Goal: Task Accomplishment & Management: Use online tool/utility

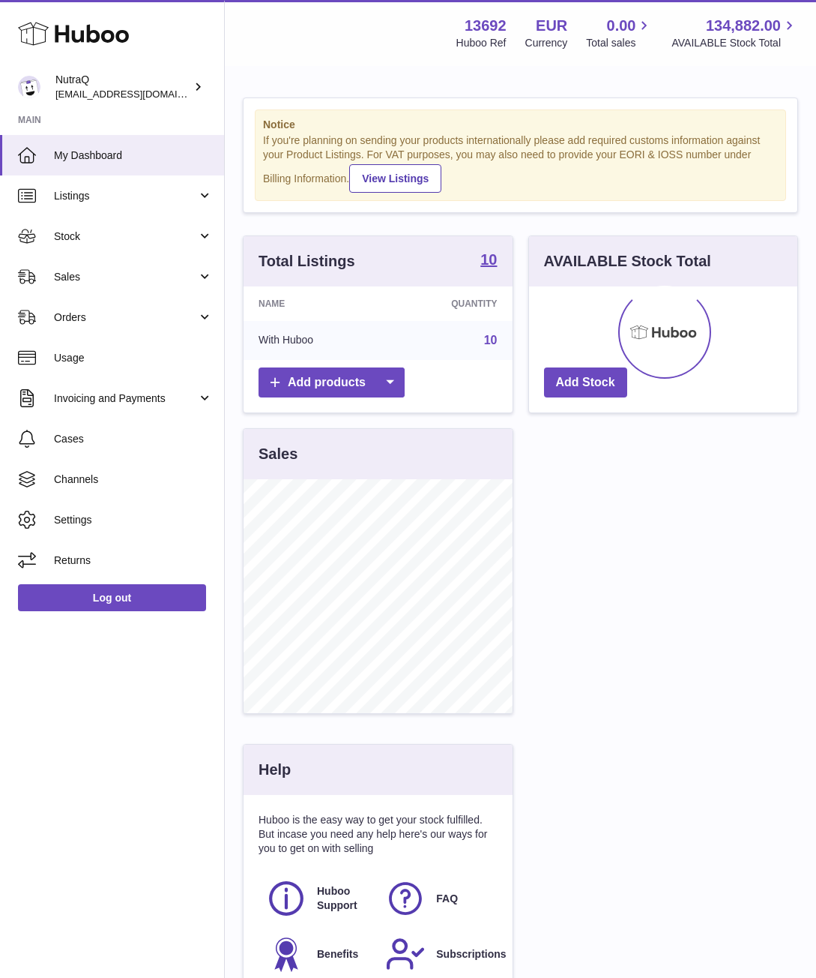
scroll to position [234, 268]
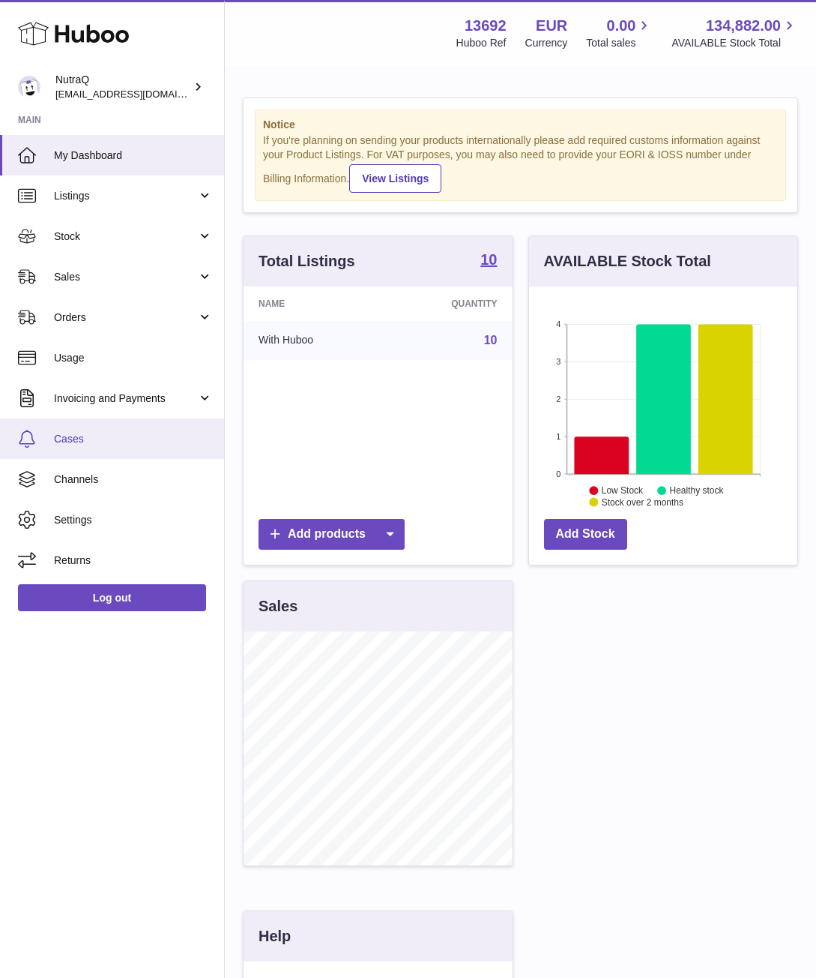
click at [124, 436] on span "Cases" at bounding box center [133, 439] width 159 height 14
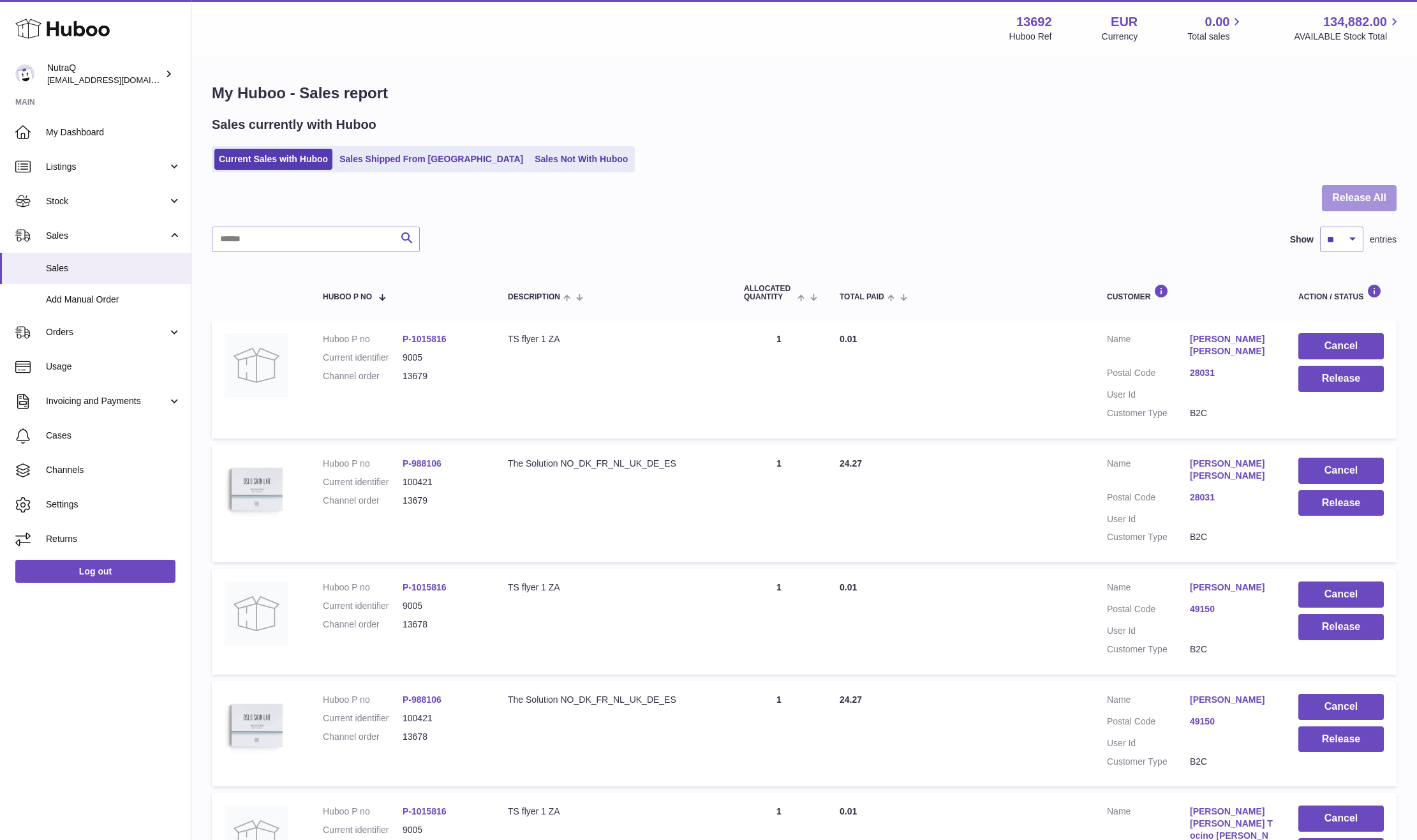
click at [1349, 191] on button "Release All" at bounding box center [1359, 197] width 75 height 26
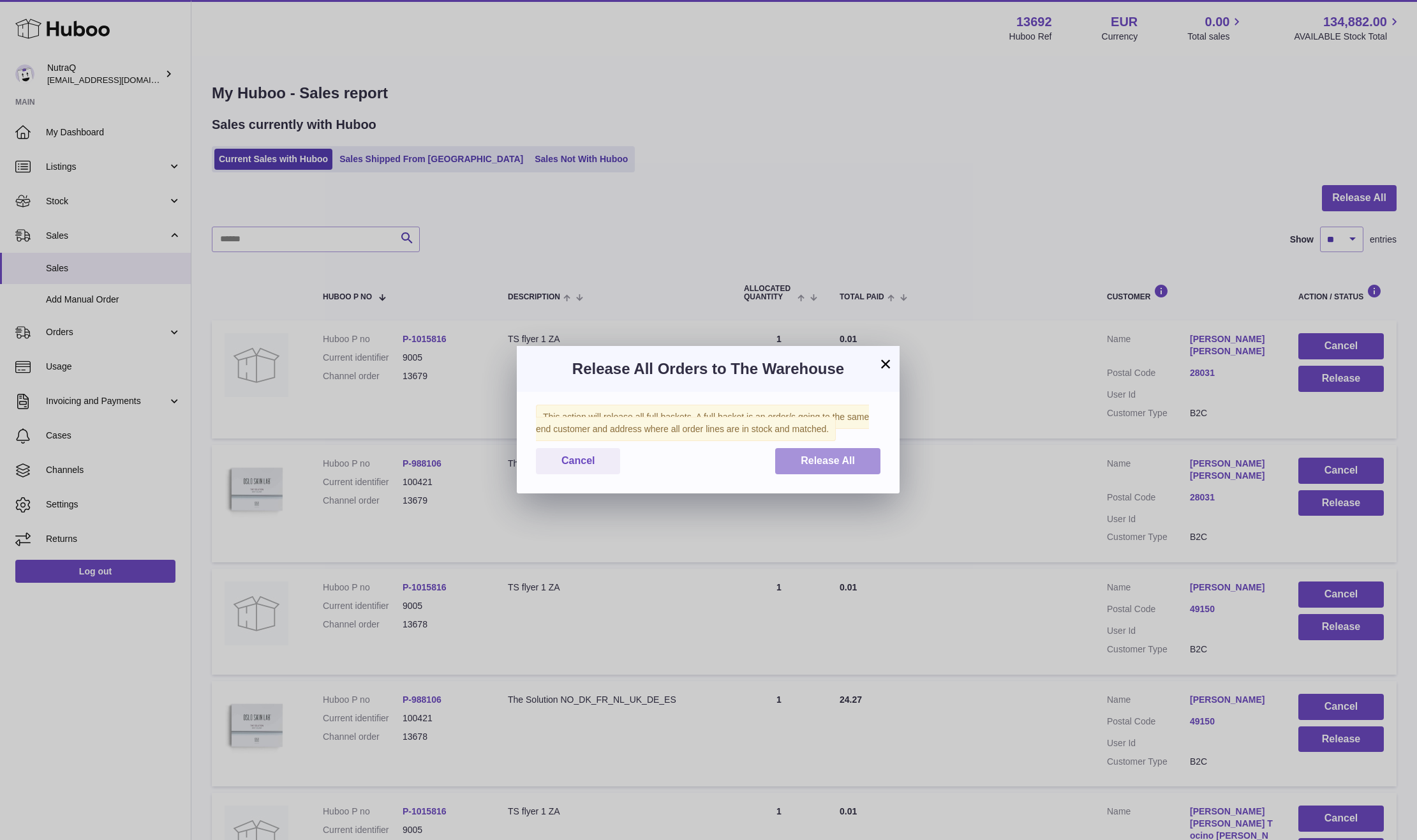
click at [808, 455] on span "Release All" at bounding box center [828, 460] width 54 height 11
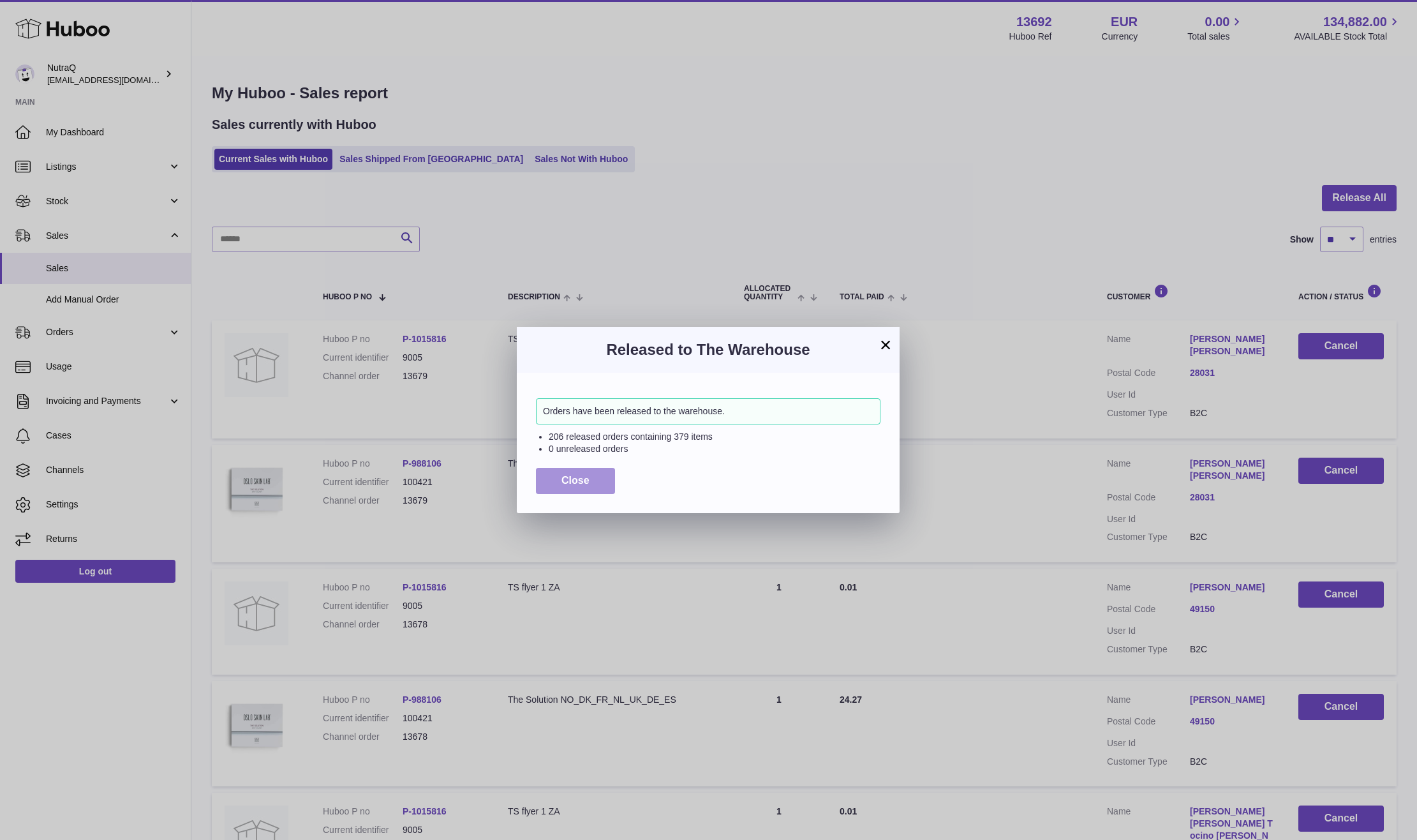
click at [597, 483] on button "Close" at bounding box center [575, 480] width 79 height 26
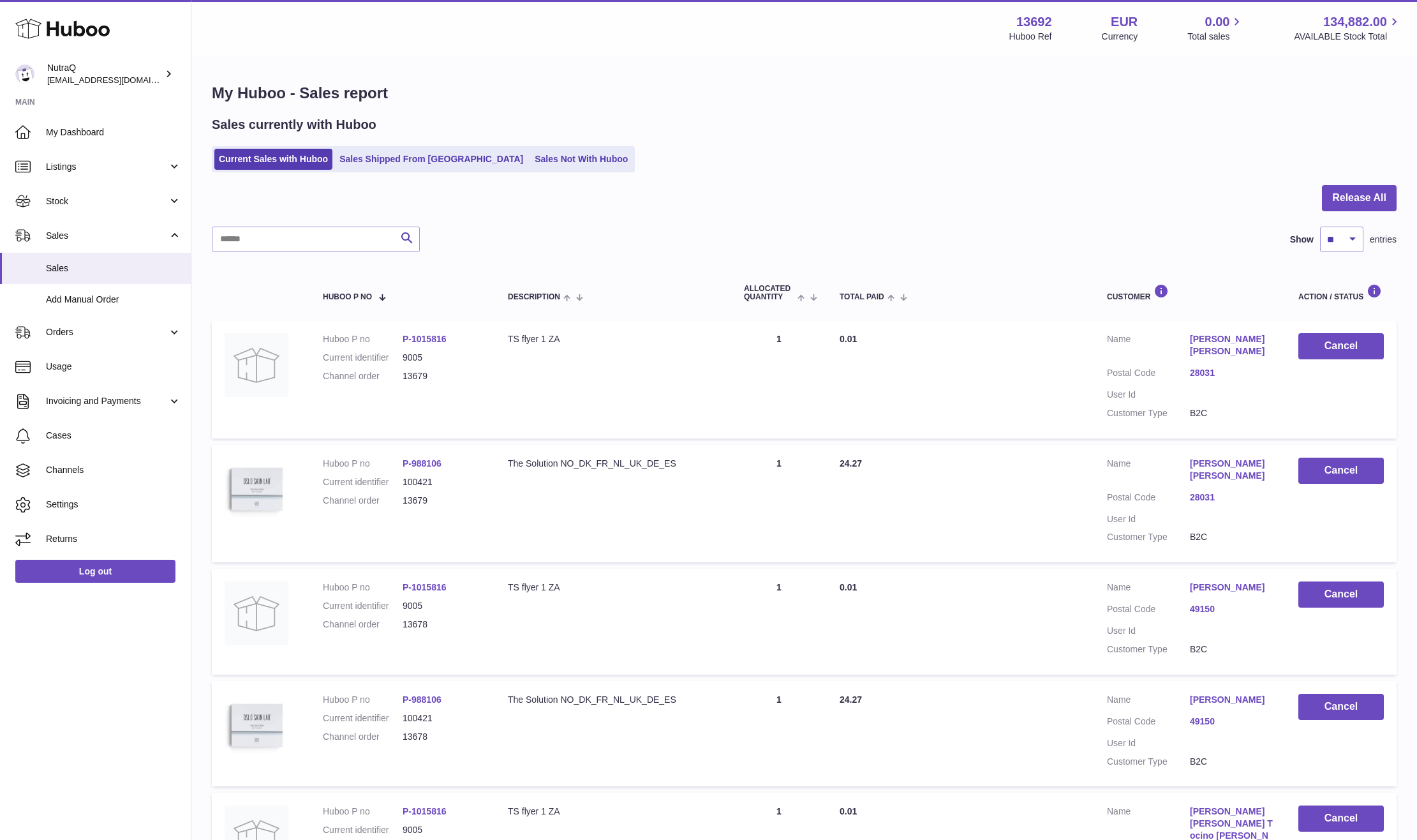
click at [1232, 51] on div "Menu Huboo 13692 Huboo Ref EUR Currency 0.00 Total sales 134,882.00 AVAILABLE S…" at bounding box center [804, 28] width 1226 height 56
